Goal: Navigation & Orientation: Understand site structure

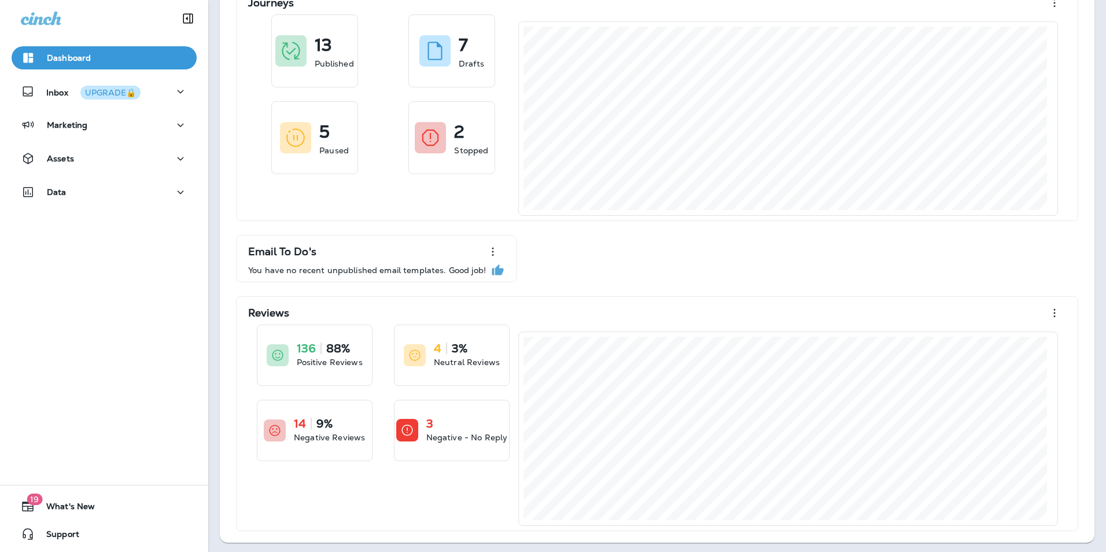
scroll to position [76, 0]
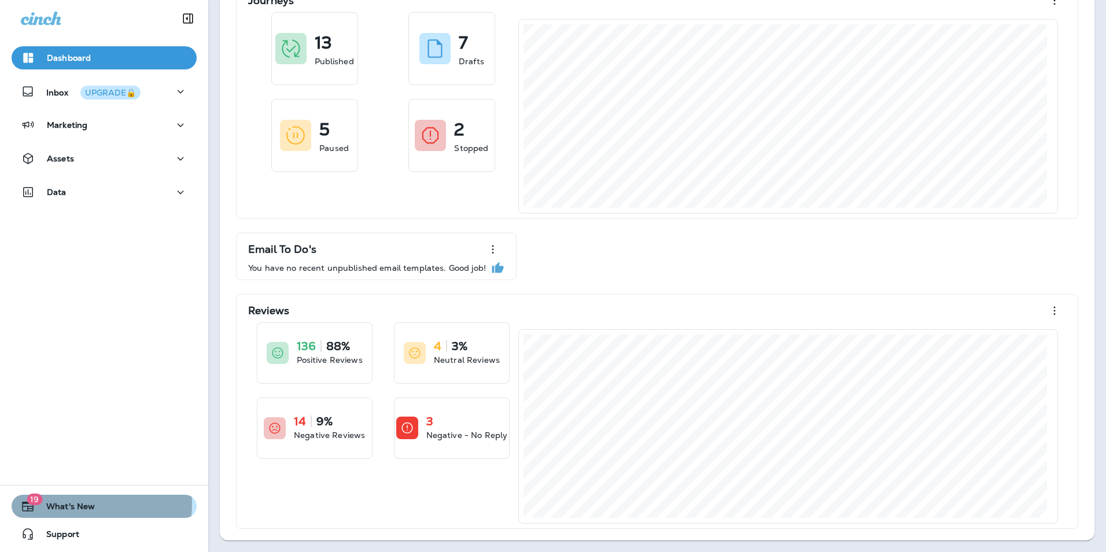
click at [69, 504] on span "What's New" at bounding box center [65, 509] width 60 height 14
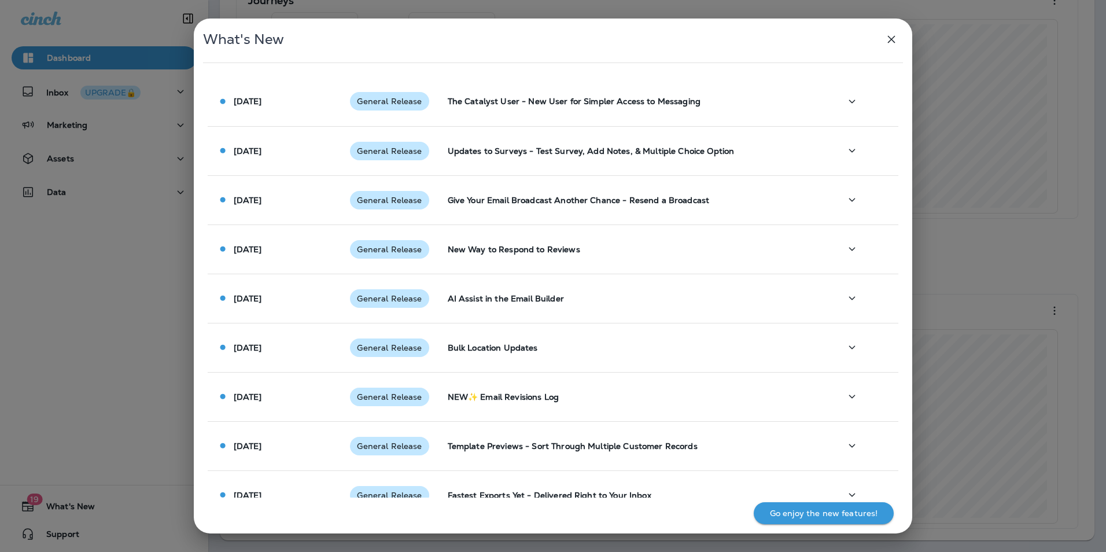
click at [62, 303] on div "What's New [DATE] General Release The Catalyst User - New User for Simpler Acce…" at bounding box center [553, 276] width 1106 height 552
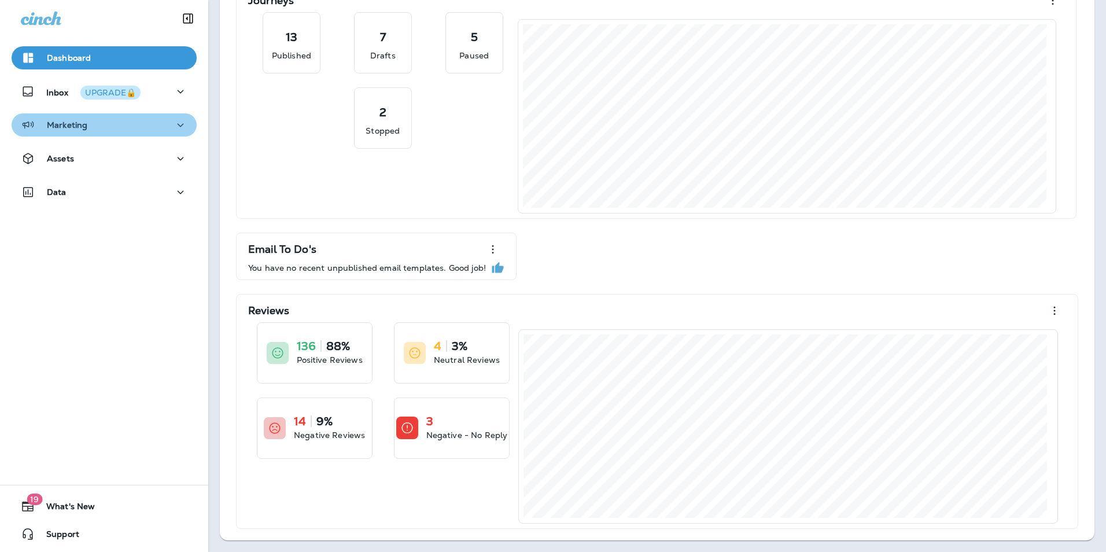
click at [124, 128] on div "Marketing" at bounding box center [104, 125] width 167 height 14
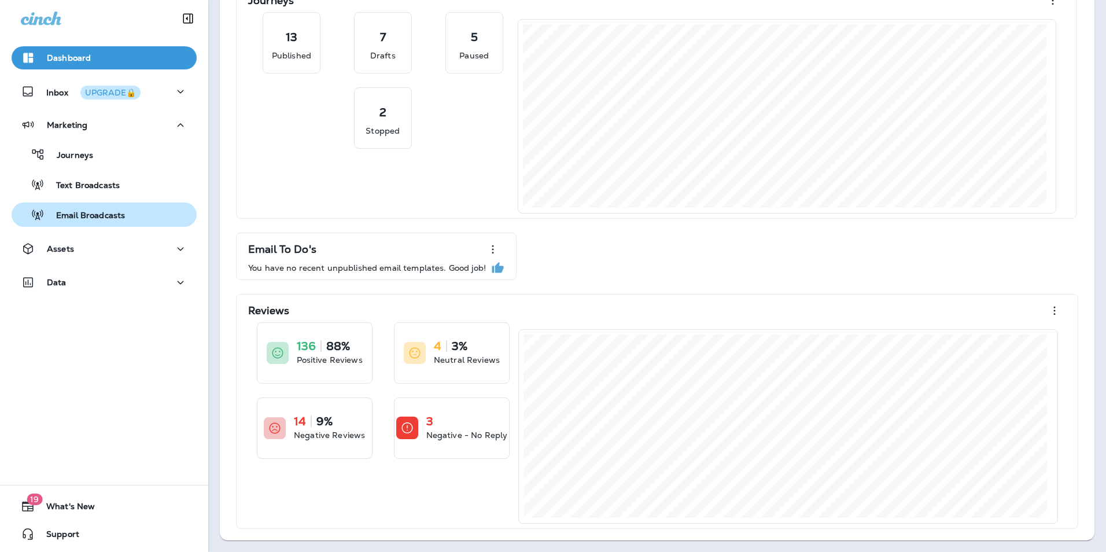
drag, startPoint x: 141, startPoint y: 208, endPoint x: 150, endPoint y: 205, distance: 10.3
click at [142, 208] on div "Email Broadcasts" at bounding box center [104, 214] width 176 height 17
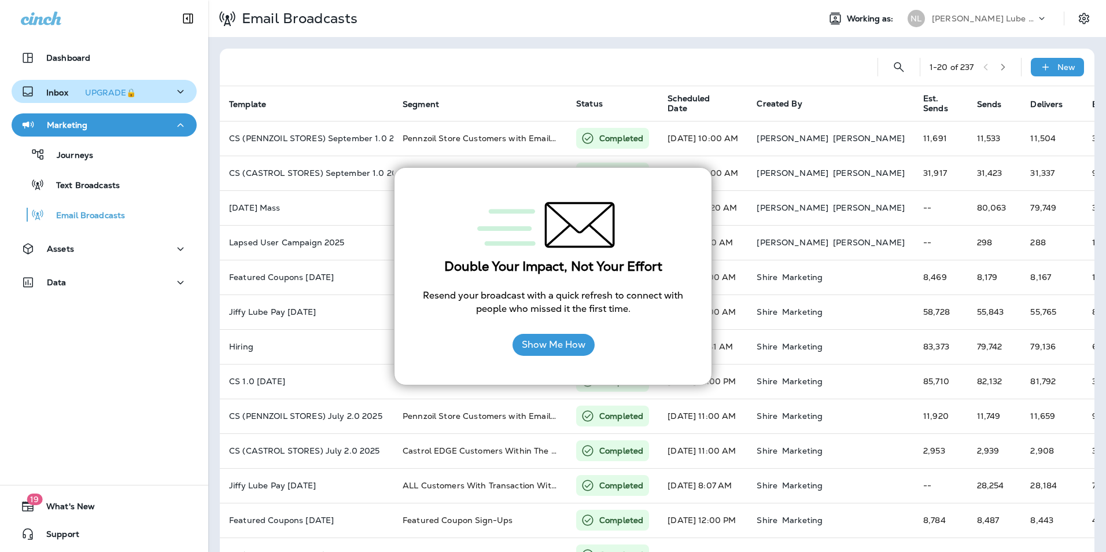
click at [66, 92] on p "Inbox UPGRADE🔒" at bounding box center [93, 92] width 94 height 12
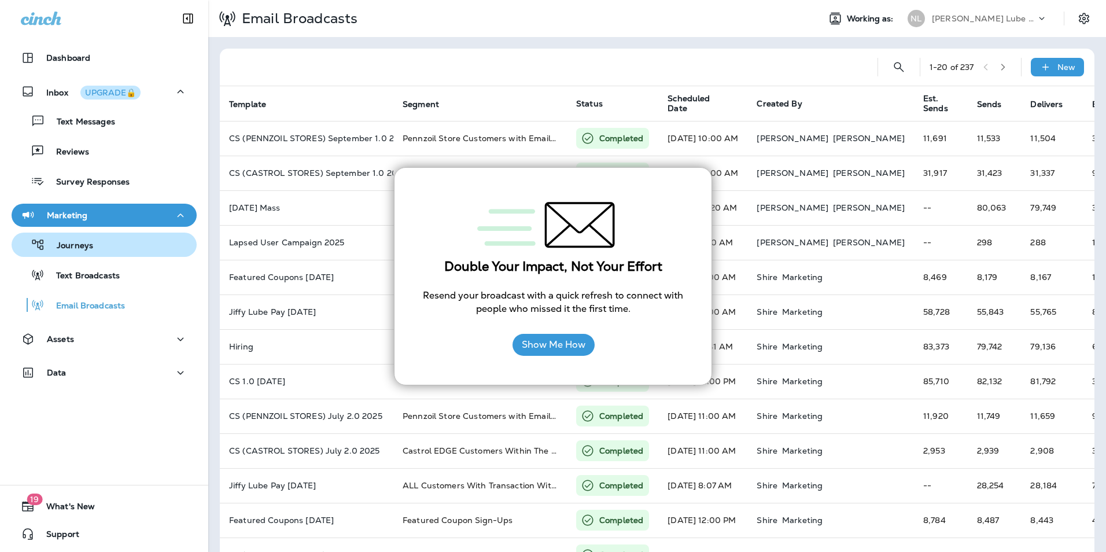
click at [137, 243] on div "Journeys" at bounding box center [104, 244] width 176 height 17
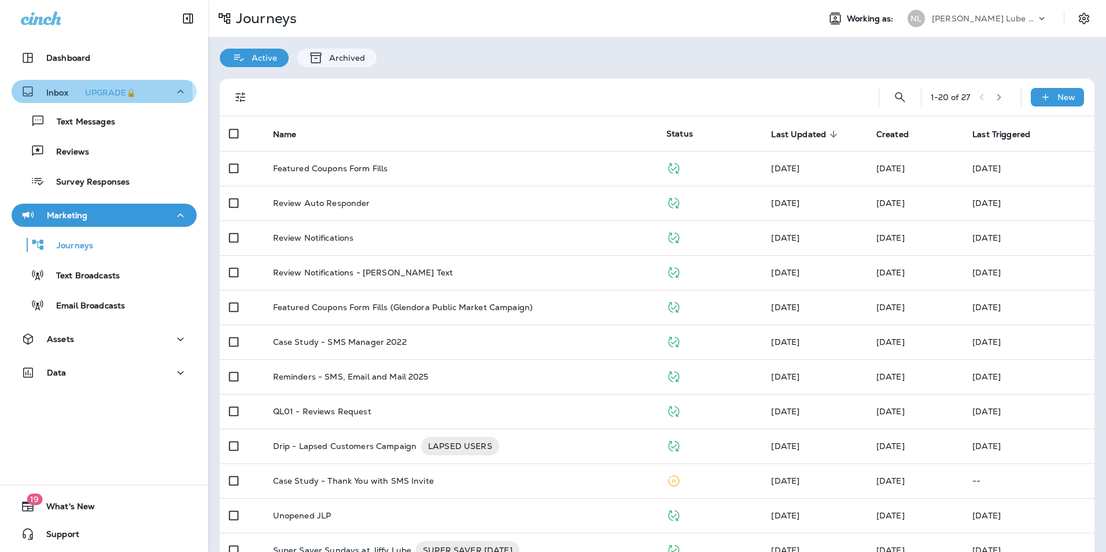
click at [52, 97] on p "Inbox UPGRADE🔒" at bounding box center [93, 92] width 94 height 12
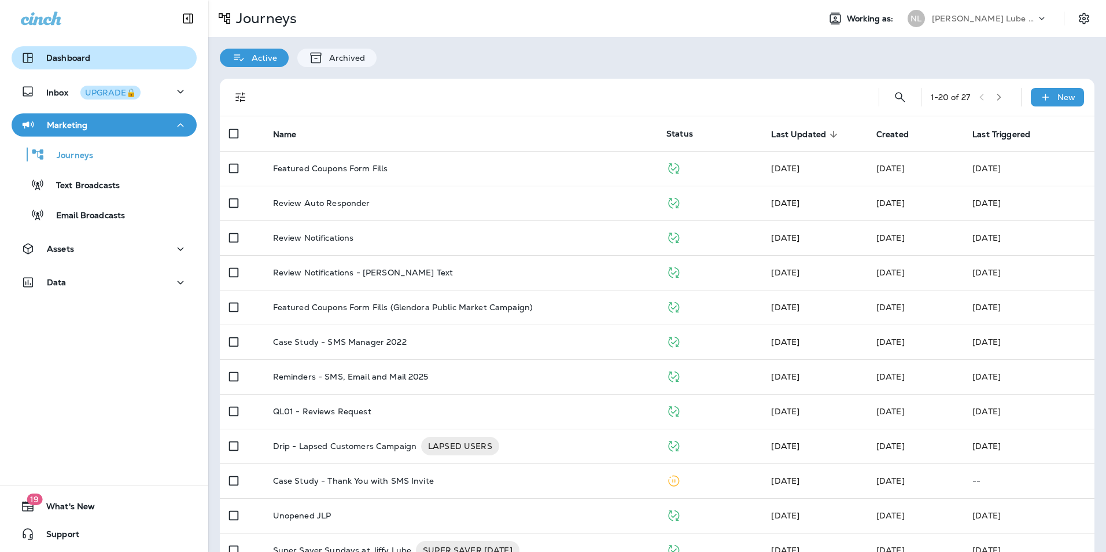
click at [97, 53] on div "Dashboard" at bounding box center [104, 58] width 167 height 14
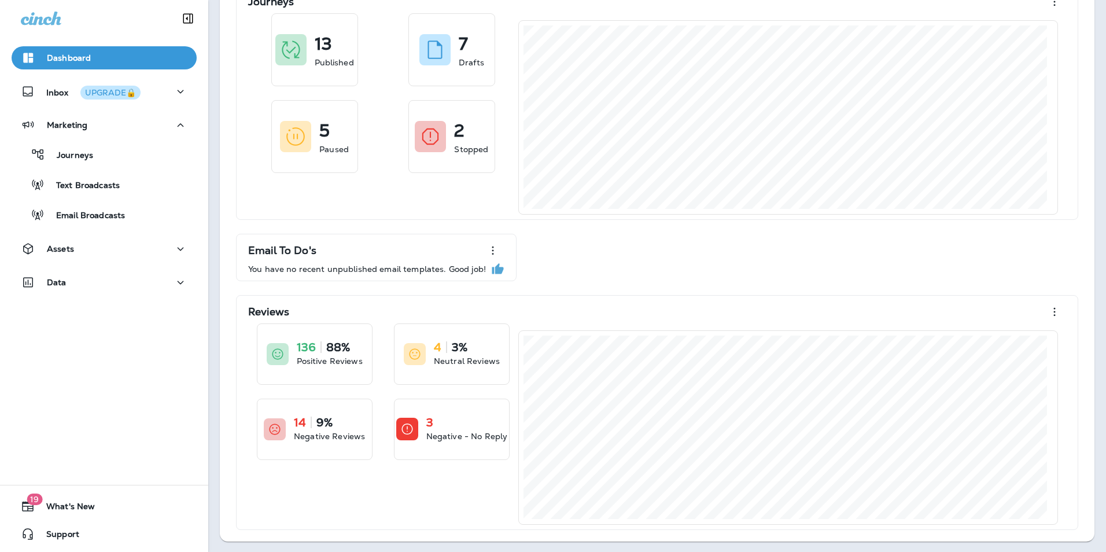
scroll to position [76, 0]
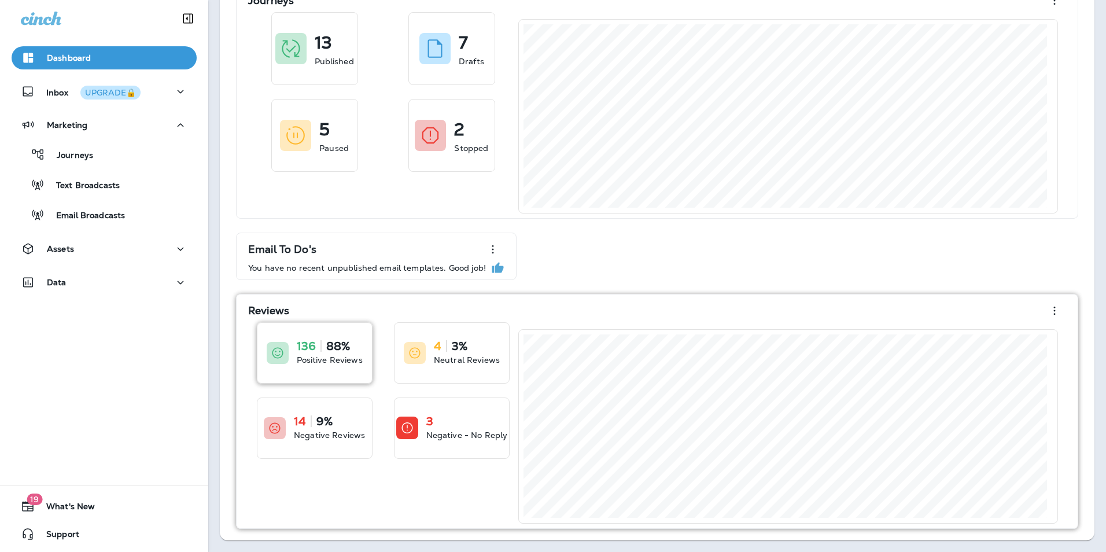
click at [318, 337] on div "136 88% Positive Reviews" at bounding box center [315, 353] width 115 height 60
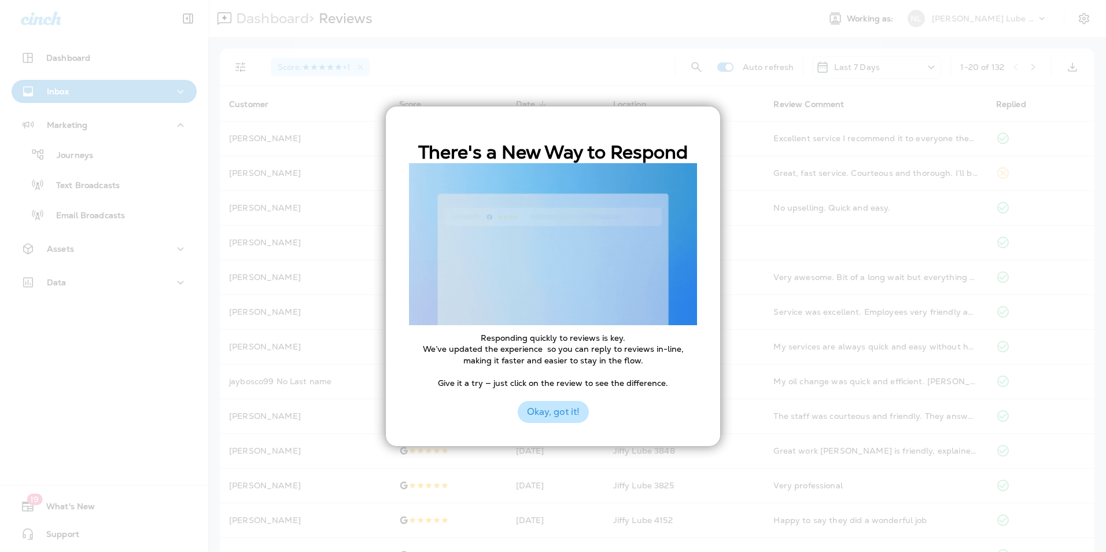
click at [561, 411] on button "Okay, got it!" at bounding box center [553, 412] width 71 height 22
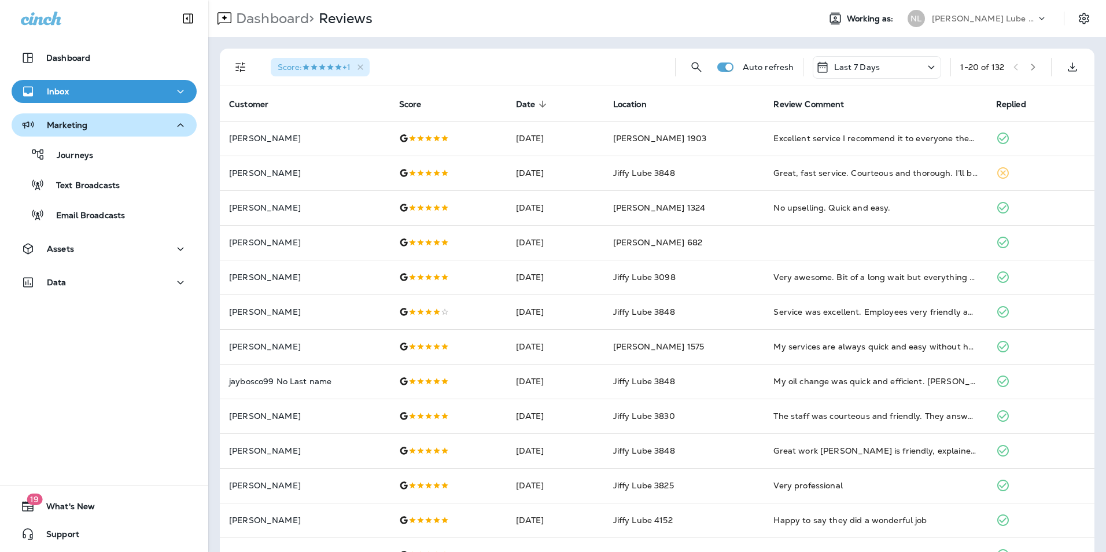
click at [106, 126] on div "Marketing" at bounding box center [104, 125] width 167 height 14
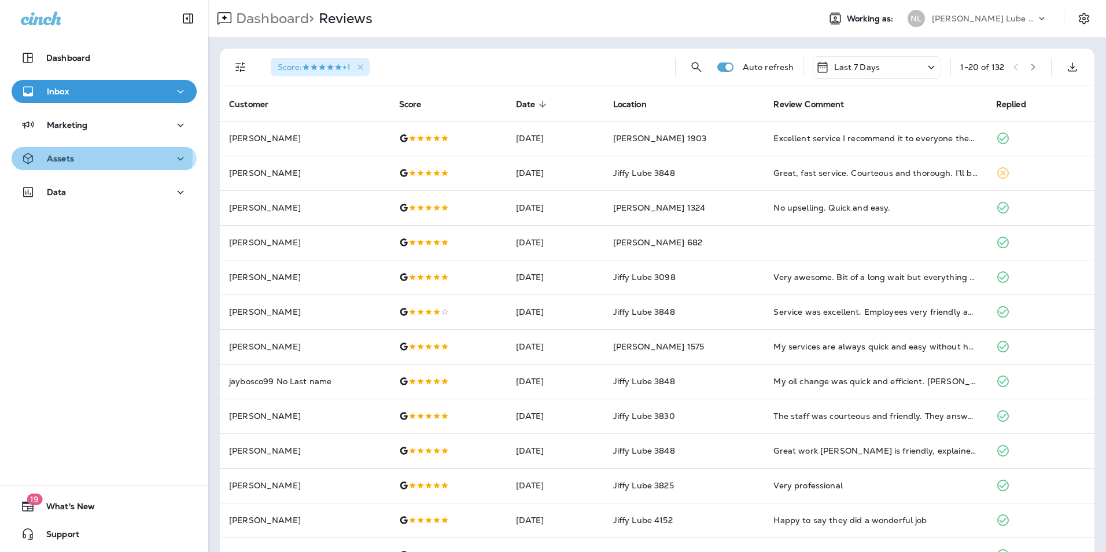
click at [100, 157] on div "Assets" at bounding box center [104, 159] width 167 height 14
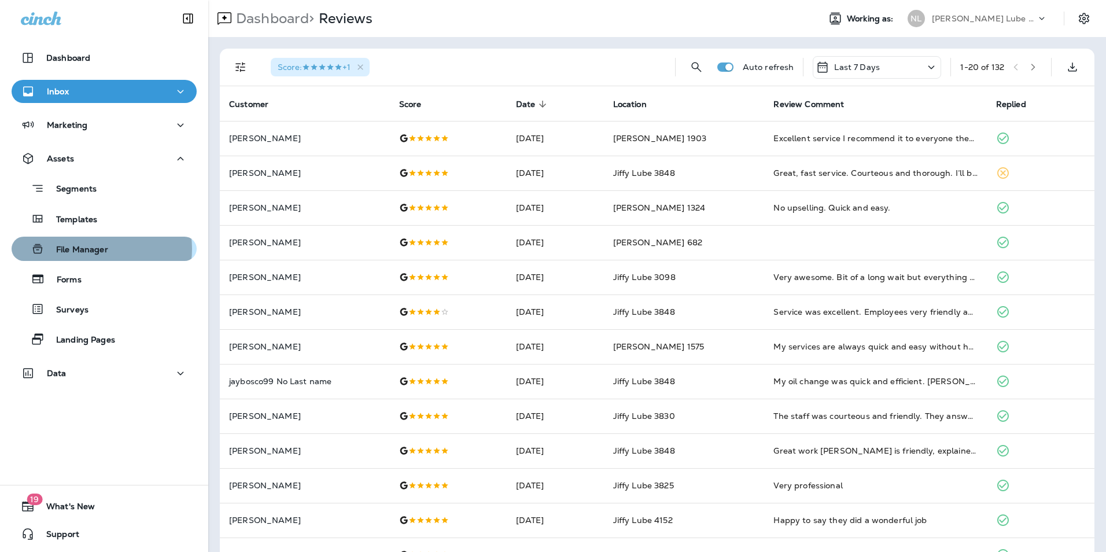
click at [98, 249] on p "File Manager" at bounding box center [77, 250] width 64 height 11
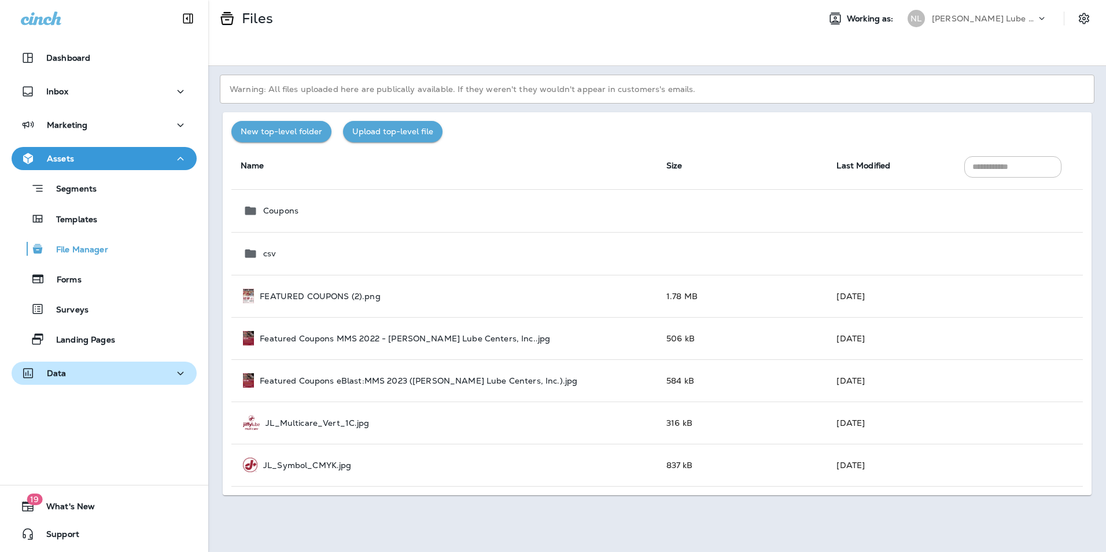
click at [58, 377] on p "Data" at bounding box center [57, 373] width 20 height 9
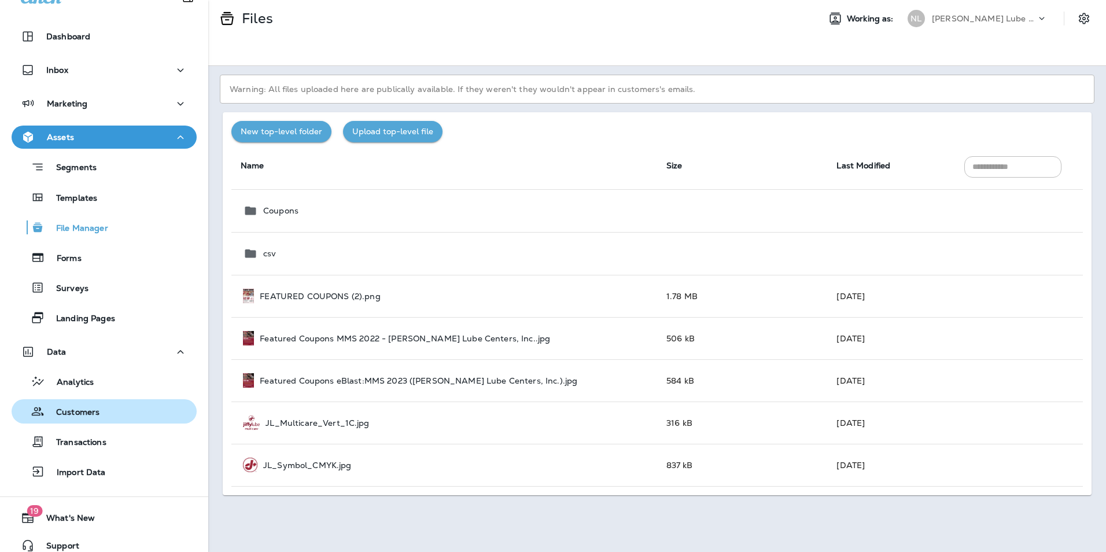
scroll to position [33, 0]
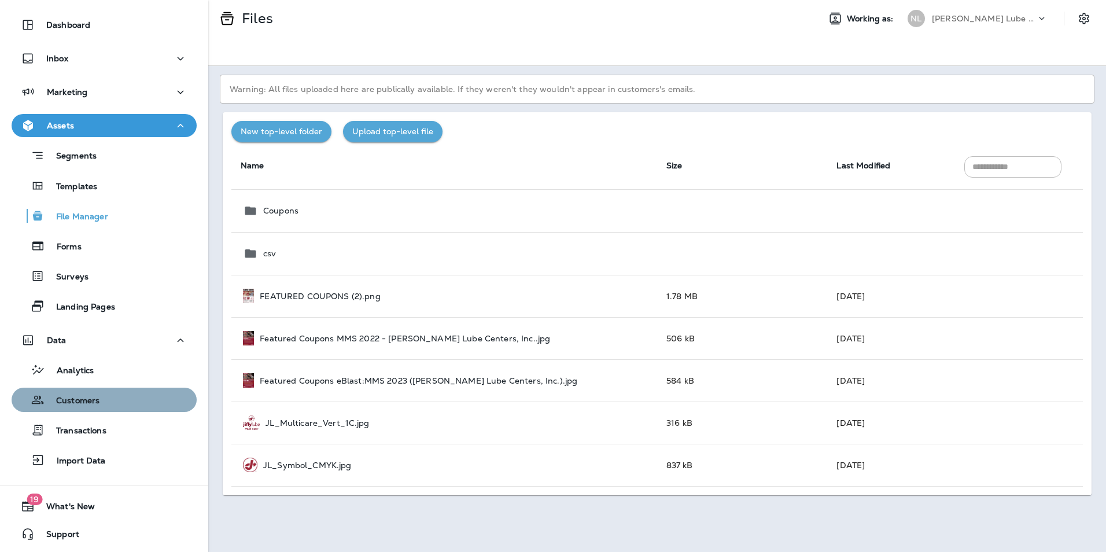
click at [103, 405] on div "Customers" at bounding box center [104, 399] width 176 height 17
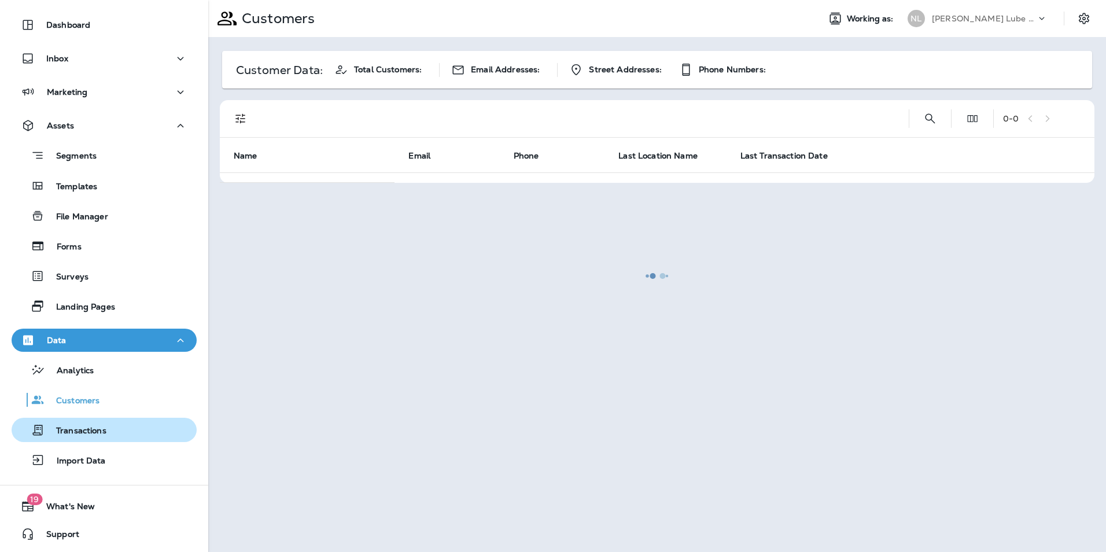
click at [91, 429] on p "Transactions" at bounding box center [76, 431] width 62 height 11
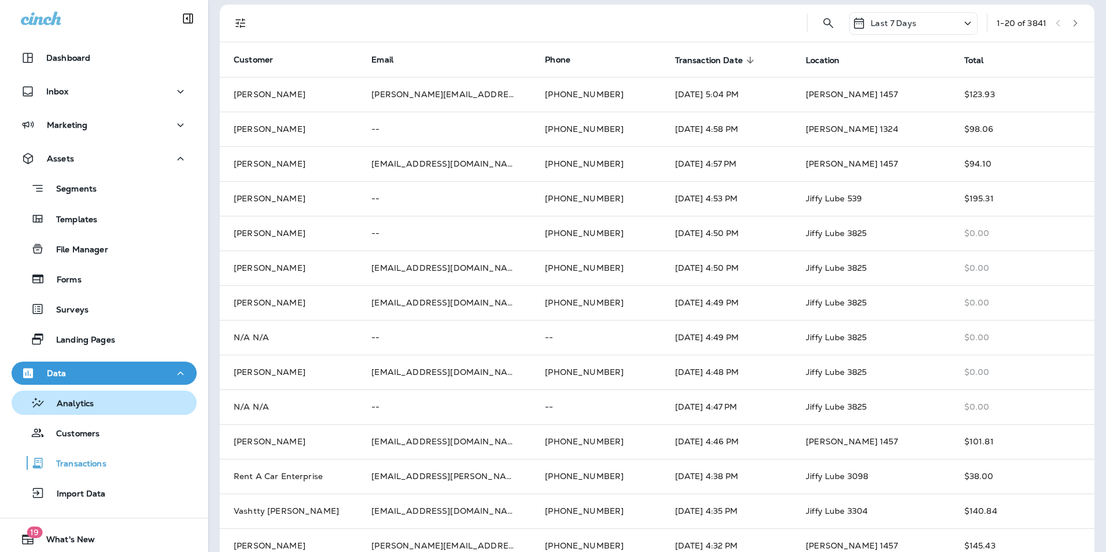
click at [87, 396] on div "Analytics" at bounding box center [55, 402] width 78 height 17
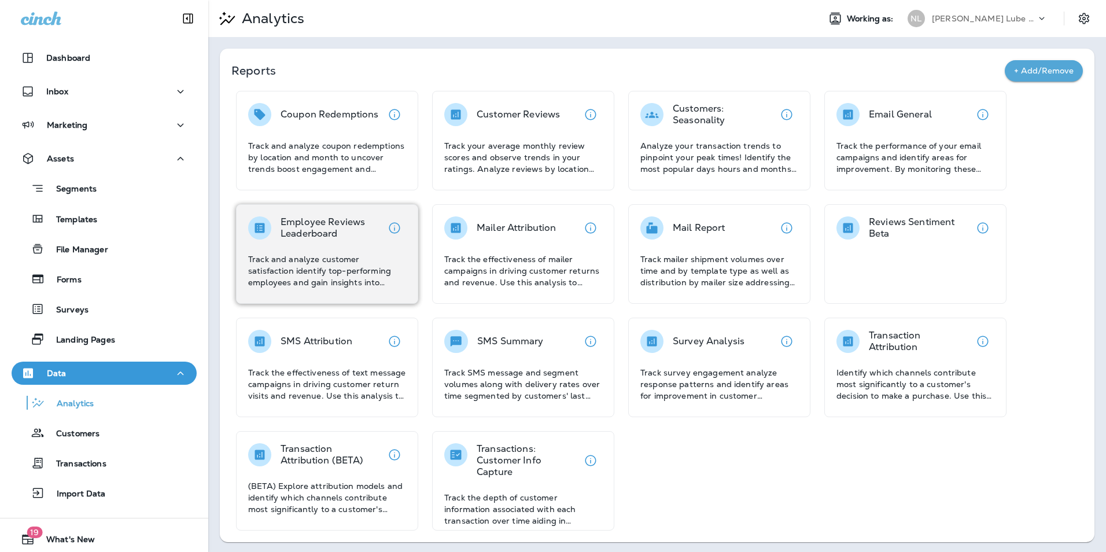
click at [396, 246] on div "Employee Reviews Leaderboard Track and analyze customer satisfaction identify t…" at bounding box center [327, 252] width 158 height 72
